Goal: Information Seeking & Learning: Find contact information

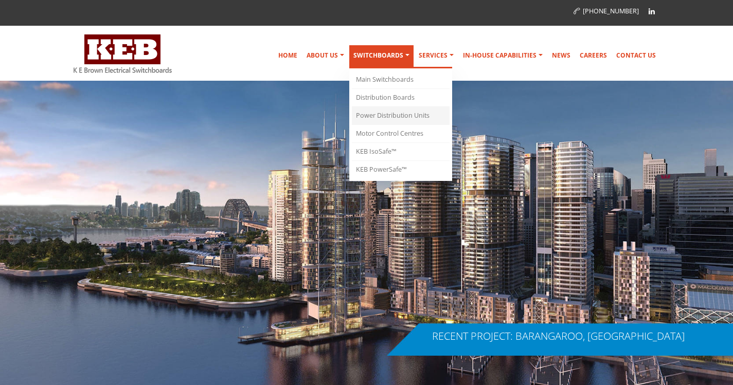
click at [382, 120] on link "Power Distribution Units" at bounding box center [401, 116] width 98 height 18
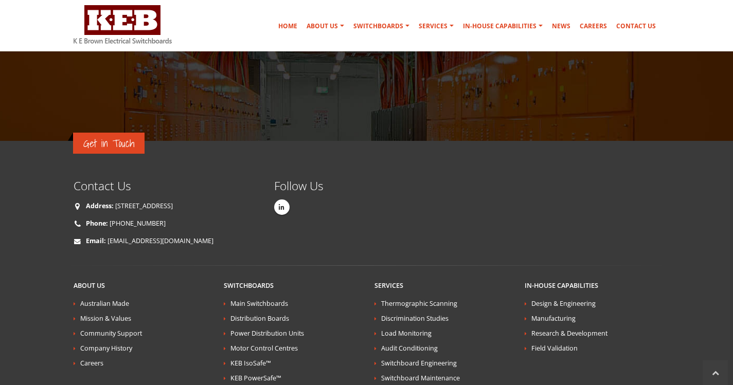
scroll to position [2383, 0]
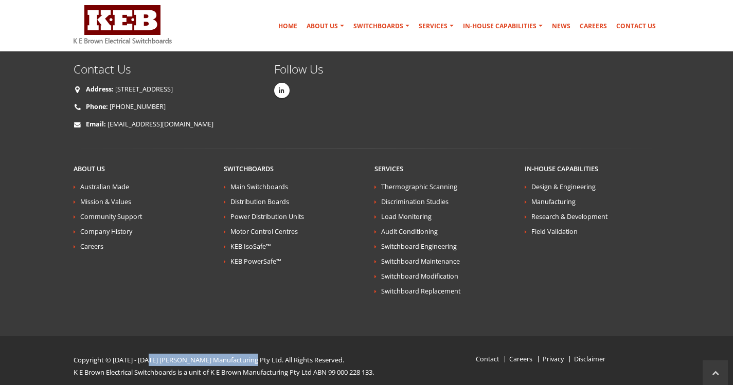
drag, startPoint x: 150, startPoint y: 347, endPoint x: 252, endPoint y: 349, distance: 101.9
click at [252, 354] on p "Copyright © [DATE] - [DATE] [PERSON_NAME] Manufacturing Pty Ltd. All Rights Res…" at bounding box center [242, 360] width 336 height 12
copy p "[PERSON_NAME] Manufacturing Pty Ltd"
click at [635, 20] on link "Contact Us" at bounding box center [636, 26] width 48 height 21
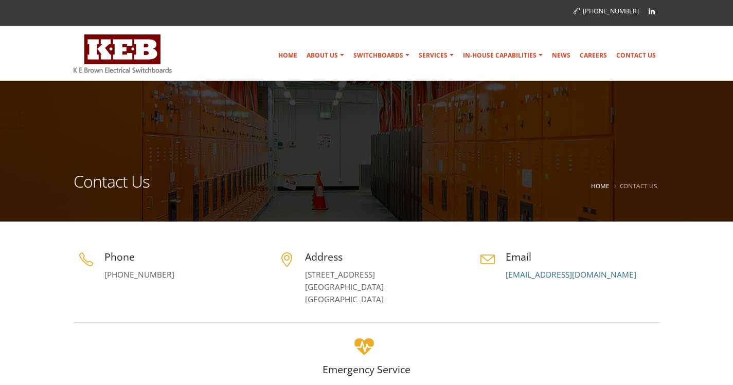
drag, startPoint x: 297, startPoint y: 272, endPoint x: 348, endPoint y: 300, distance: 58.5
click at [348, 300] on div "Address 5 Jubilee Avenue Warriewood, NSW 2102 Australia" at bounding box center [366, 278] width 185 height 56
click at [392, 309] on div "Address 5 Jubilee Avenue Warriewood, NSW 2102 Australia" at bounding box center [366, 280] width 201 height 61
drag, startPoint x: 344, startPoint y: 302, endPoint x: 302, endPoint y: 277, distance: 48.4
click at [302, 277] on div "Address 5 Jubilee Avenue Warriewood, NSW 2102 Australia" at bounding box center [366, 278] width 185 height 56
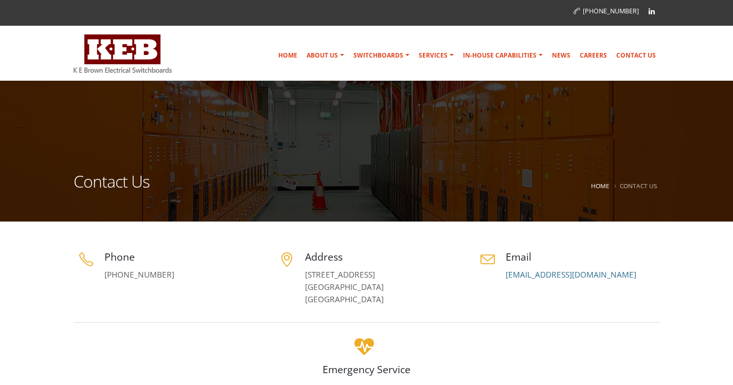
copy link "5 Jubilee Avenue Warriewood, NSW 2102 Australia"
drag, startPoint x: 173, startPoint y: 274, endPoint x: 108, endPoint y: 270, distance: 65.9
click at [108, 270] on p "[PHONE_NUMBER]" at bounding box center [181, 275] width 154 height 12
copy link "02) 9979 6499"
